Goal: Task Accomplishment & Management: Manage account settings

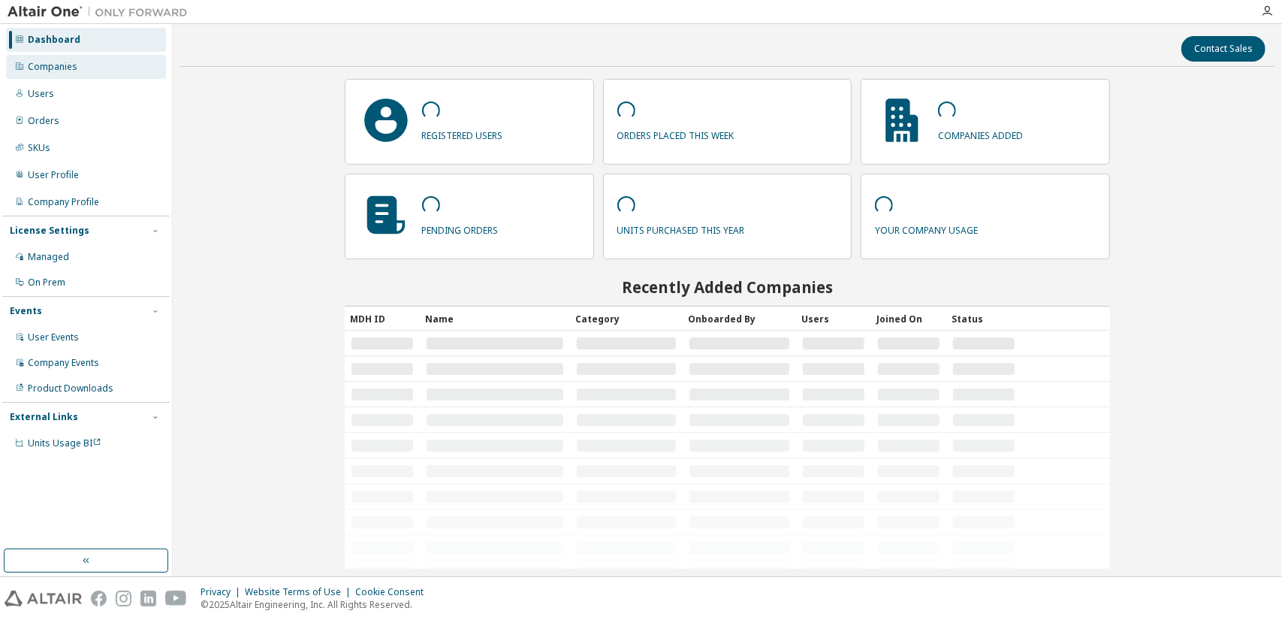
click at [104, 77] on div "Companies" at bounding box center [86, 67] width 160 height 24
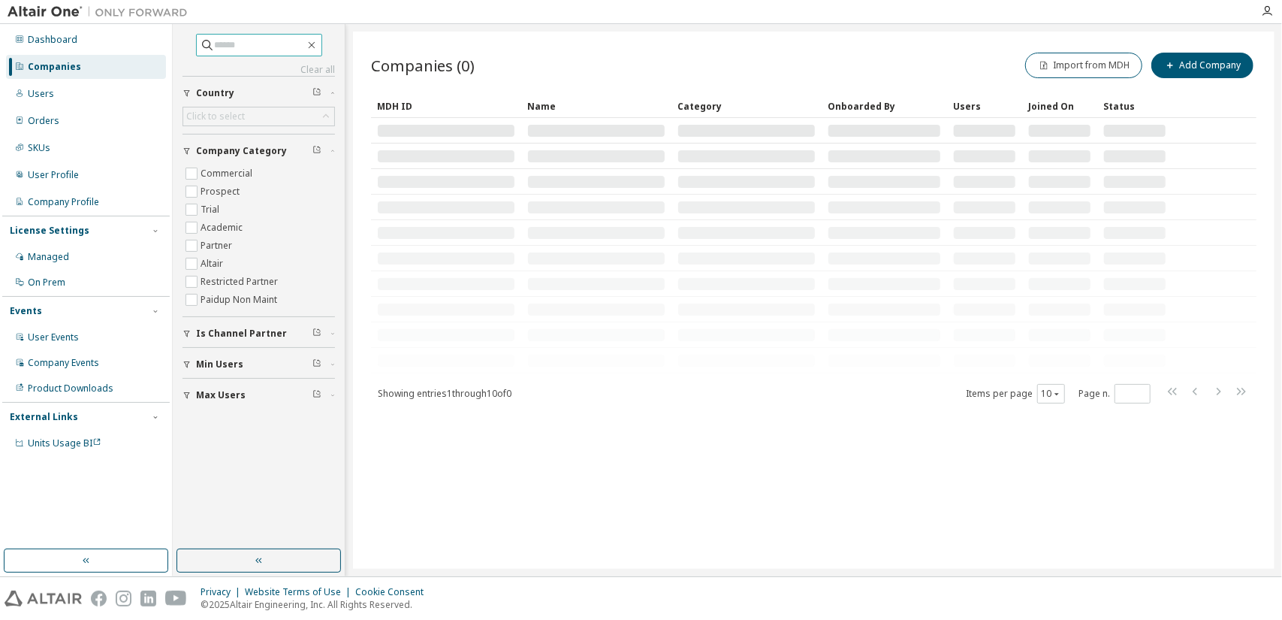
click at [220, 50] on input "text" at bounding box center [260, 45] width 90 height 15
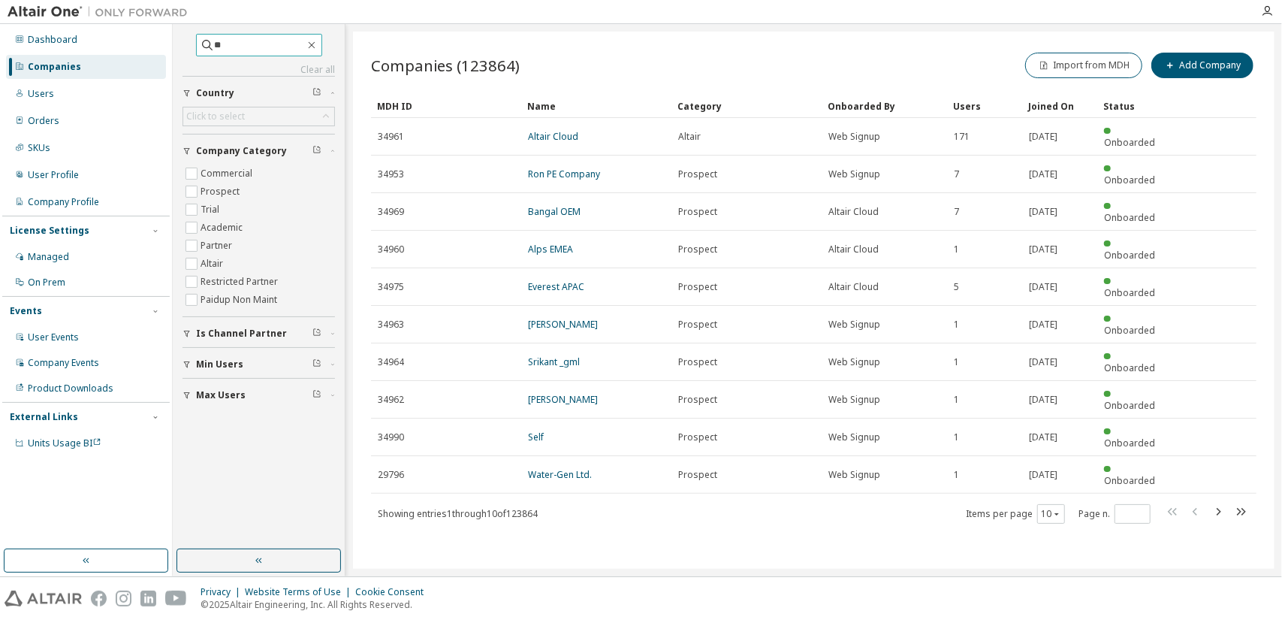
type input "*"
type input "*****"
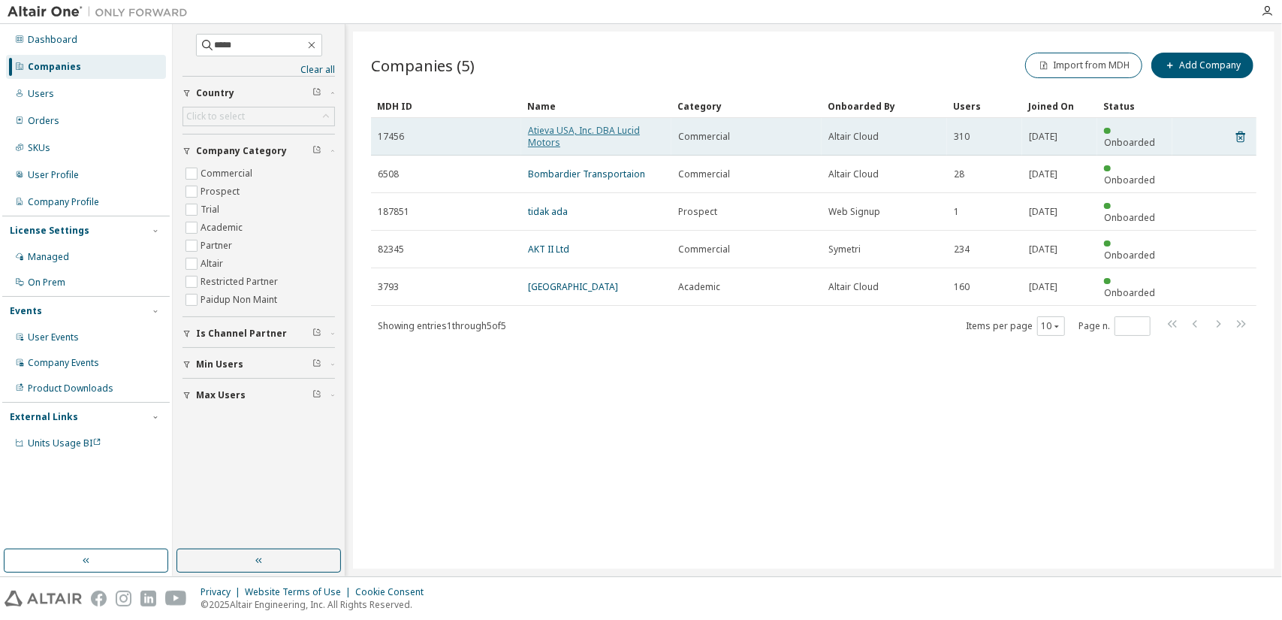
click at [581, 128] on link "Atieva USA, Inc. DBA Lucid Motors" at bounding box center [584, 136] width 112 height 25
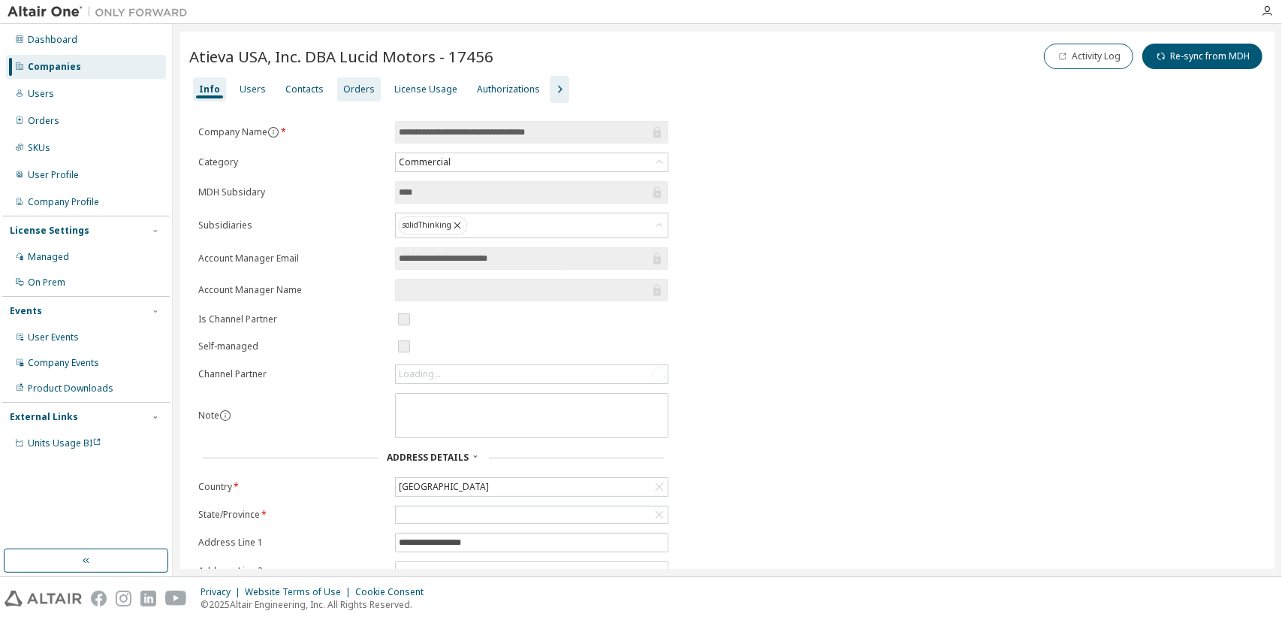
click at [337, 87] on div "Orders" at bounding box center [359, 89] width 44 height 24
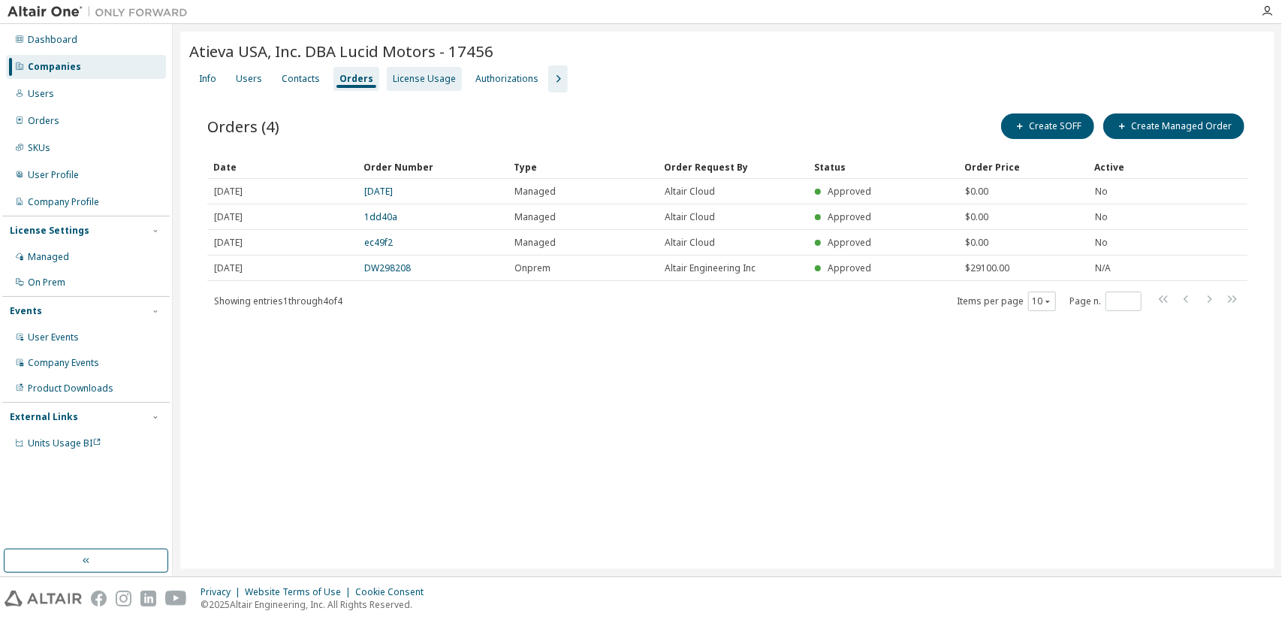
click at [426, 73] on div "License Usage" at bounding box center [424, 79] width 63 height 12
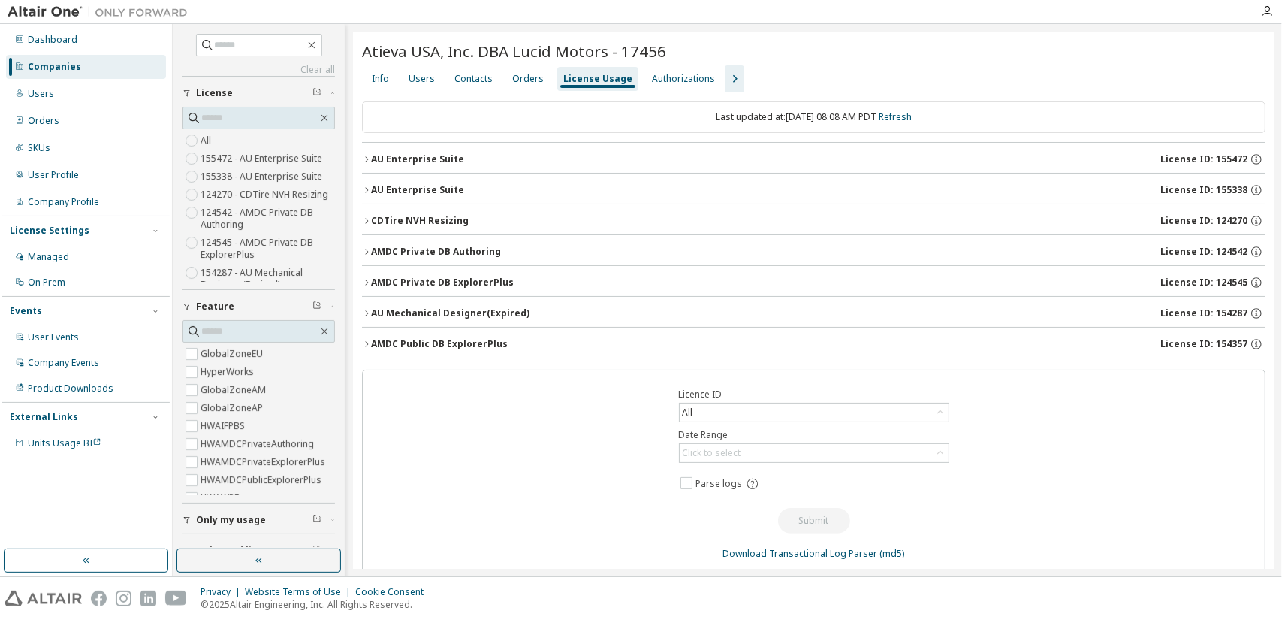
click at [419, 210] on button "CDTire NVH Resizing License ID: 124270" at bounding box center [813, 220] width 903 height 33
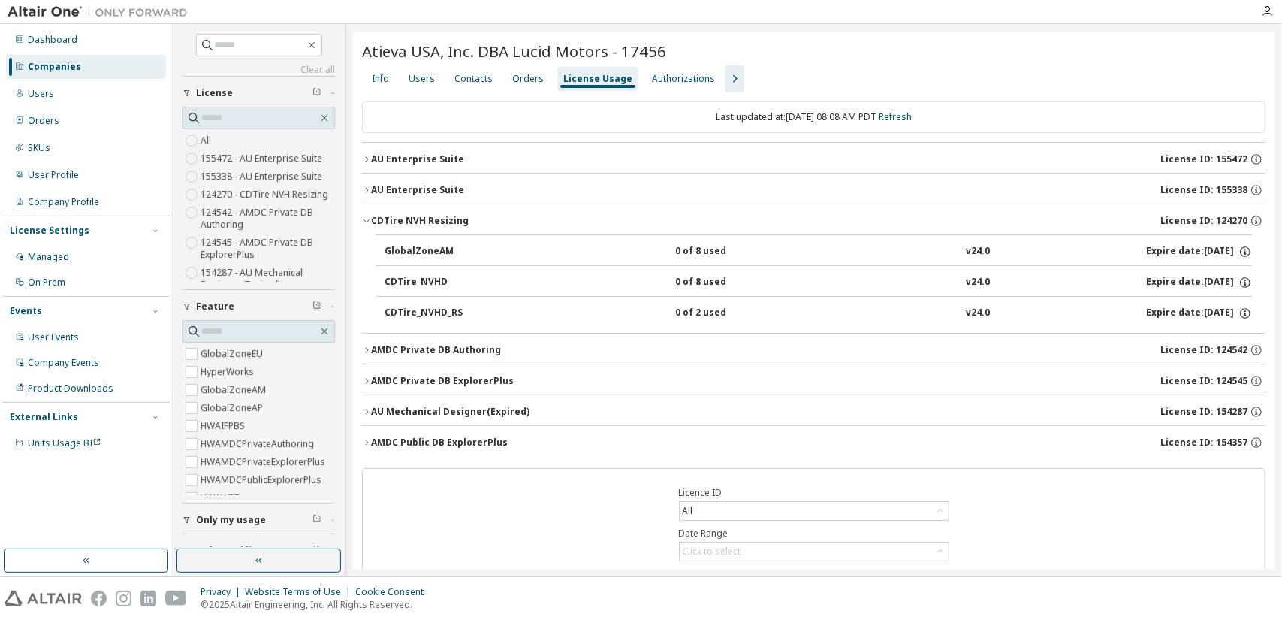
click at [419, 210] on button "CDTire NVH Resizing License ID: 124270" at bounding box center [813, 220] width 903 height 33
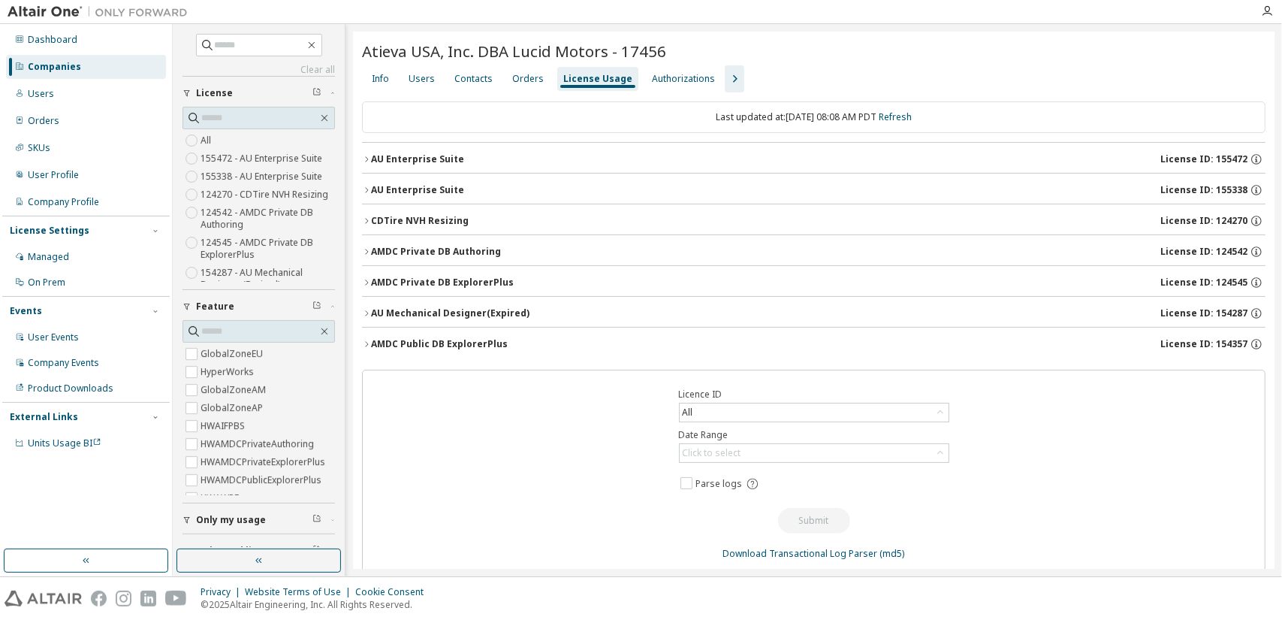
click at [419, 210] on button "CDTire NVH Resizing License ID: 124270" at bounding box center [813, 220] width 903 height 33
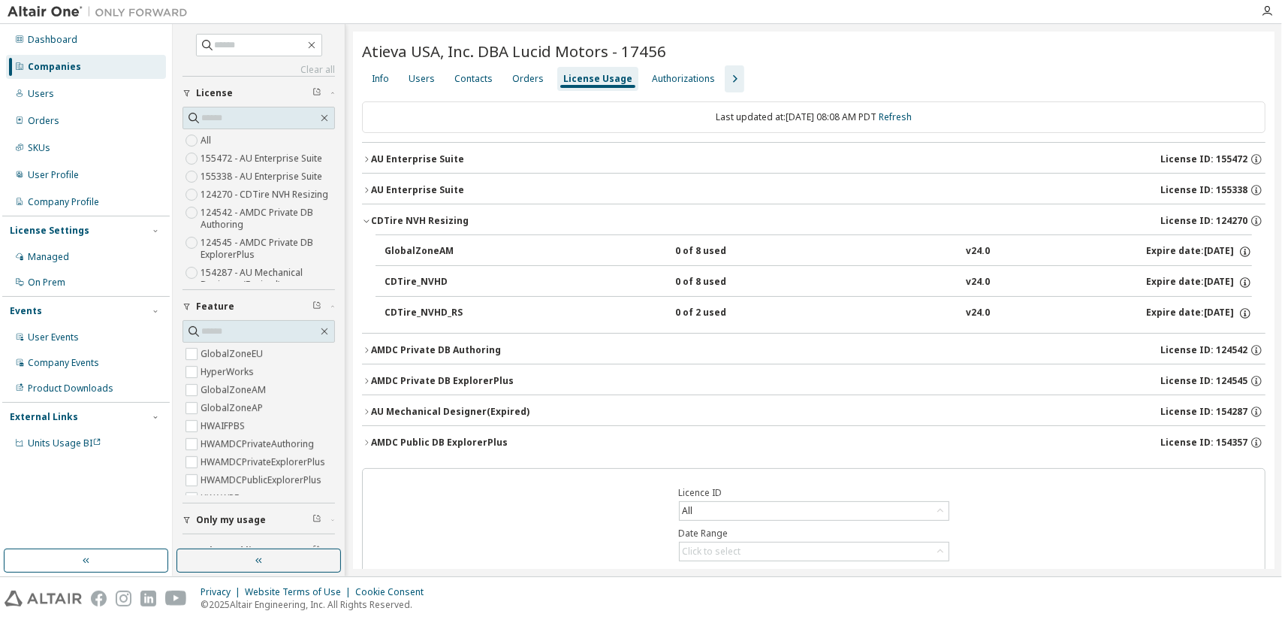
click at [404, 219] on div "CDTire NVH Resizing" at bounding box center [420, 221] width 98 height 12
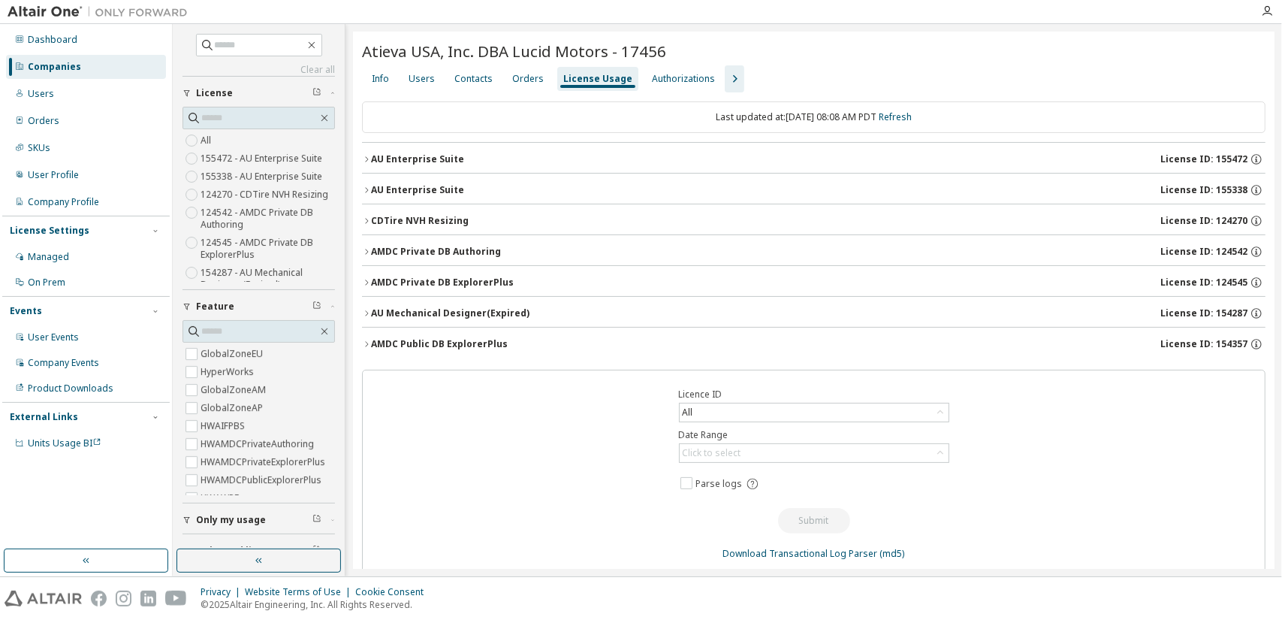
click at [404, 219] on div "CDTire NVH Resizing" at bounding box center [420, 221] width 98 height 12
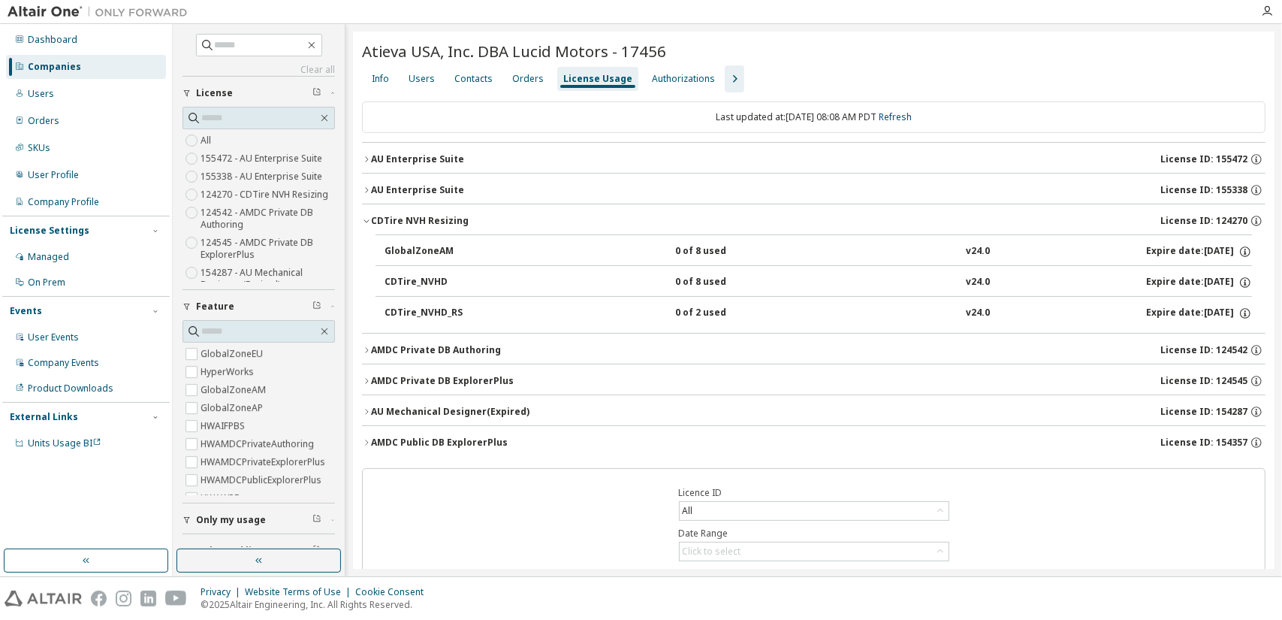
click at [419, 222] on div "CDTire NVH Resizing" at bounding box center [420, 221] width 98 height 12
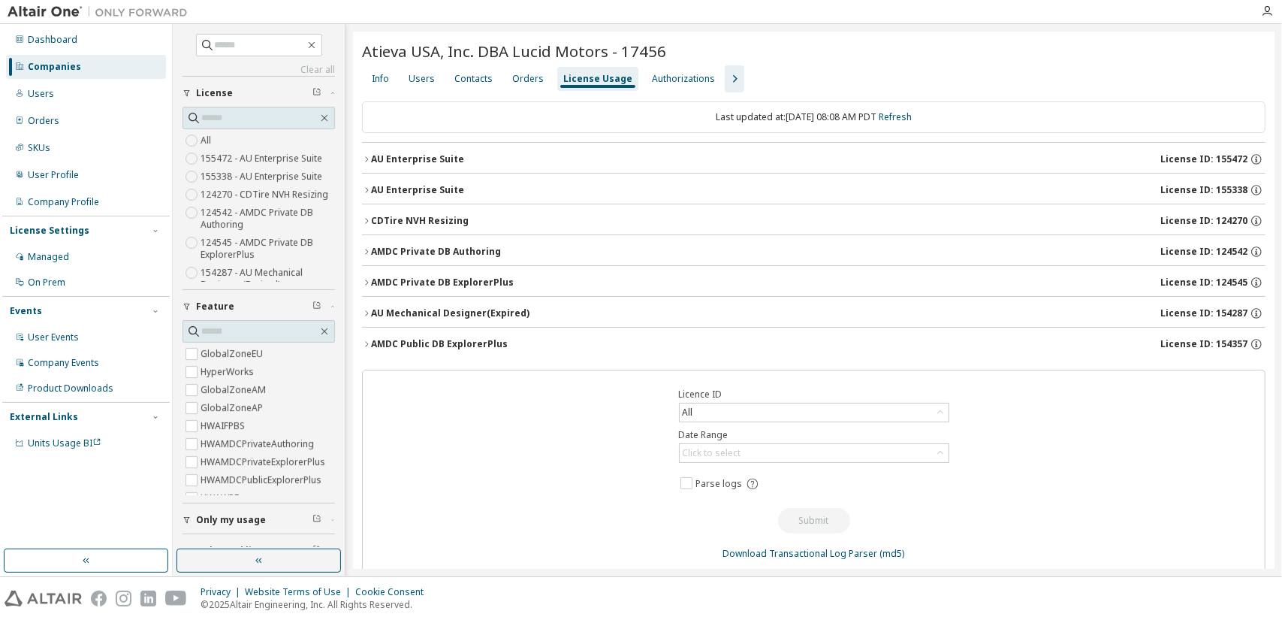
click at [419, 222] on div "CDTire NVH Resizing" at bounding box center [420, 221] width 98 height 12
